Goal: Ask a question

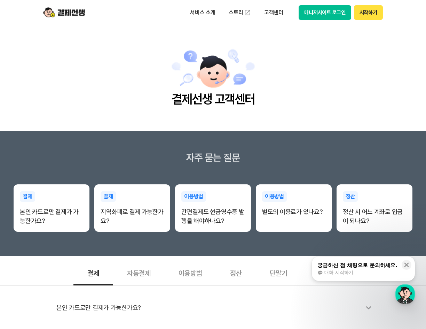
click at [329, 15] on button "매니저사이트 로그인" at bounding box center [325, 12] width 53 height 15
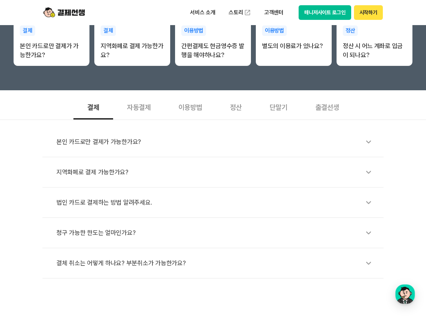
scroll to position [175, 0]
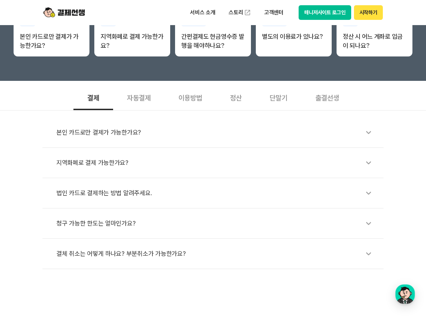
click at [241, 99] on div "정산" at bounding box center [236, 97] width 40 height 26
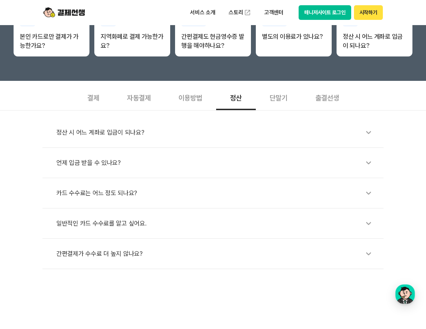
click at [241, 99] on div "정산" at bounding box center [236, 97] width 40 height 26
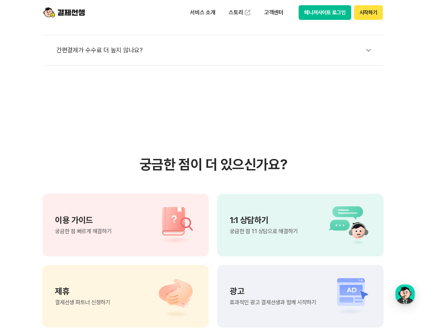
scroll to position [381, 0]
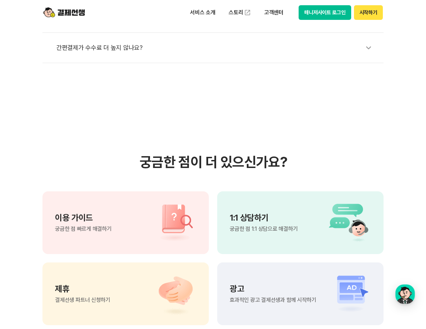
click at [313, 211] on div "1:1 상담하기 궁금한 점 1:1 상담으로 해결하기" at bounding box center [300, 222] width 166 height 63
click at [313, 204] on div at bounding box center [347, 160] width 136 height 240
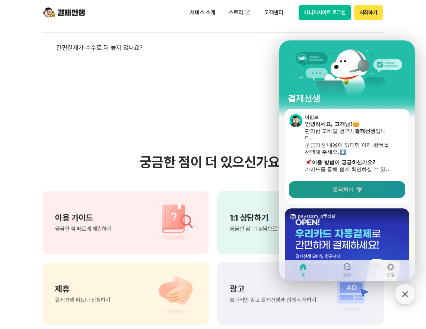
click at [353, 189] on span "문의하기" at bounding box center [343, 189] width 21 height 7
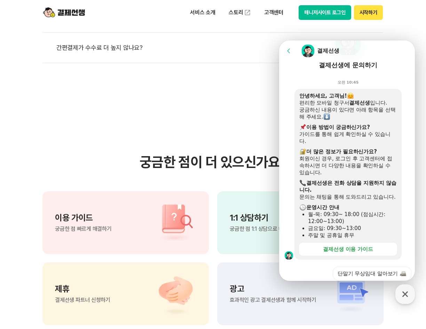
scroll to position [139, 0]
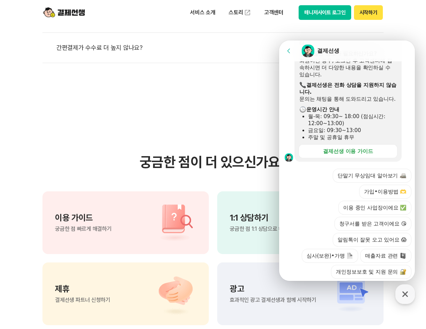
click at [372, 214] on button "이용 중인 사업장이에요 ✅" at bounding box center [374, 207] width 73 height 14
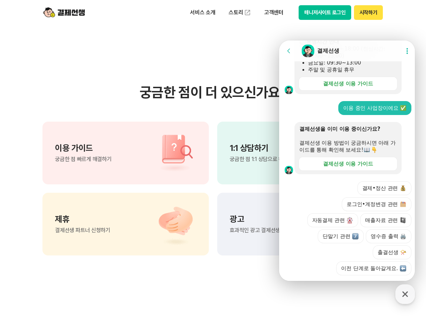
scroll to position [230, 0]
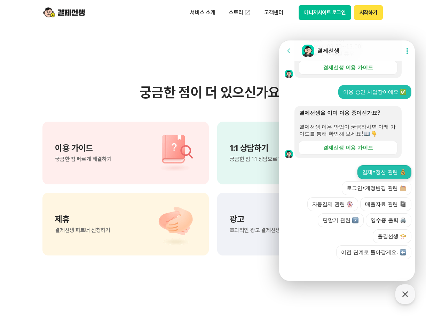
click at [389, 177] on button "결제•정산 관련" at bounding box center [384, 172] width 54 height 14
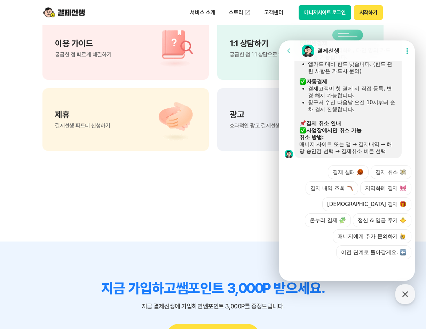
scroll to position [456, 0]
click at [386, 175] on button "결제 취소" at bounding box center [391, 172] width 41 height 14
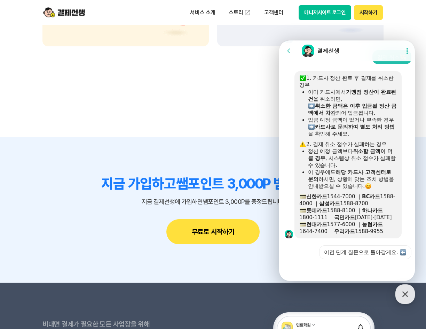
scroll to position [578, 0]
click at [349, 267] on div at bounding box center [348, 268] width 138 height 19
